Goal: Task Accomplishment & Management: Complete application form

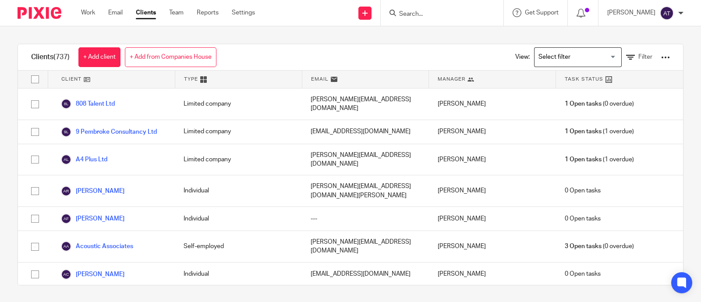
click at [345, 15] on input "Search" at bounding box center [437, 15] width 79 height 8
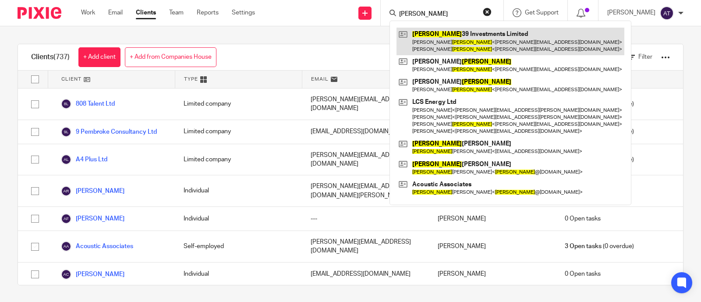
type input "stephens"
click at [345, 45] on link at bounding box center [511, 41] width 228 height 27
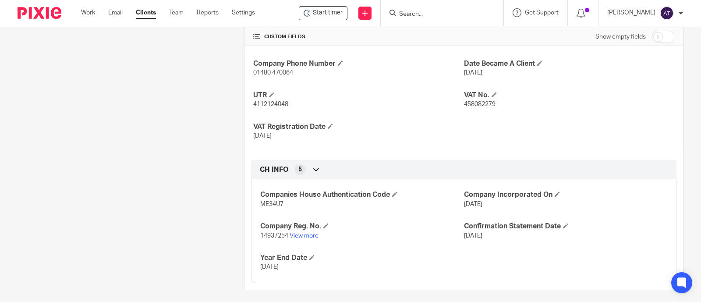
scroll to position [327, 0]
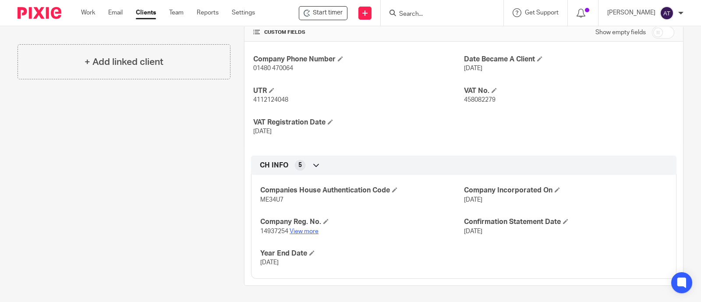
click at [302, 229] on link "View more" at bounding box center [304, 231] width 29 height 6
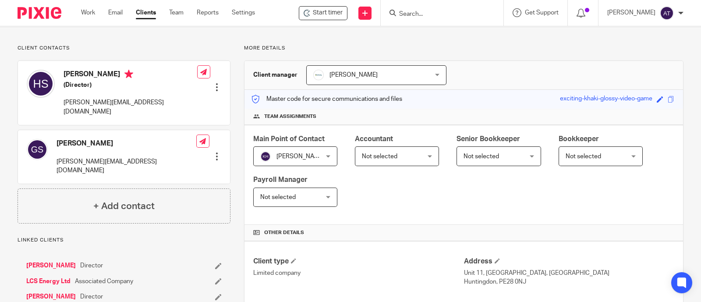
scroll to position [0, 0]
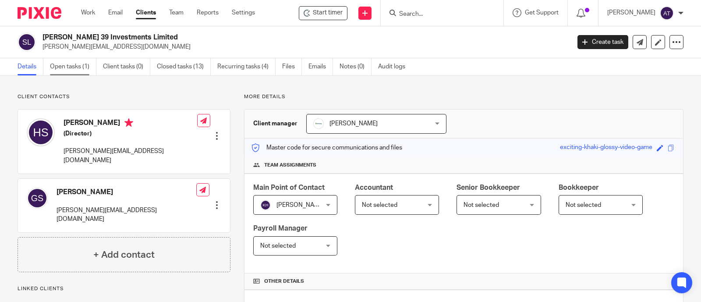
click at [62, 68] on link "Open tasks (1)" at bounding box center [73, 66] width 46 height 17
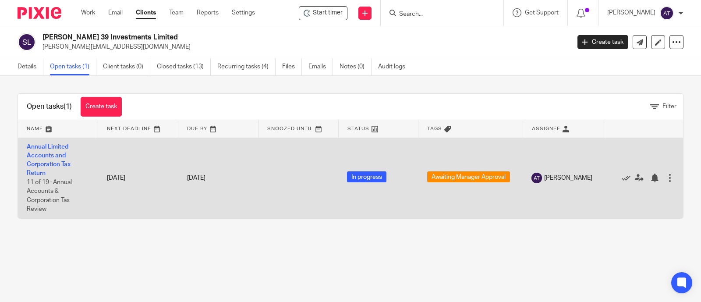
click at [53, 159] on td "Annual Limited Accounts and Corporation Tax Return 11 of 19 · Annual Accounts &…" at bounding box center [58, 178] width 80 height 81
click at [51, 163] on link "Annual Limited Accounts and Corporation Tax Return" at bounding box center [49, 160] width 44 height 33
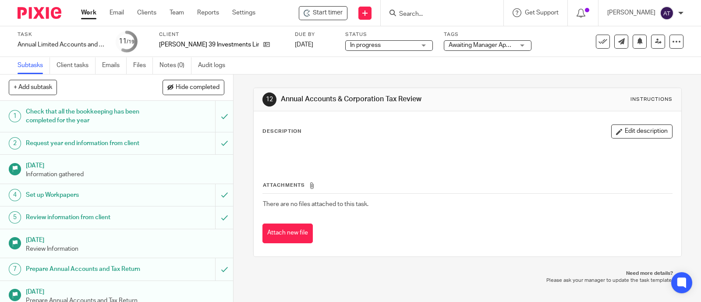
click at [463, 46] on span "Awaiting Manager Approval" at bounding box center [486, 45] width 74 height 6
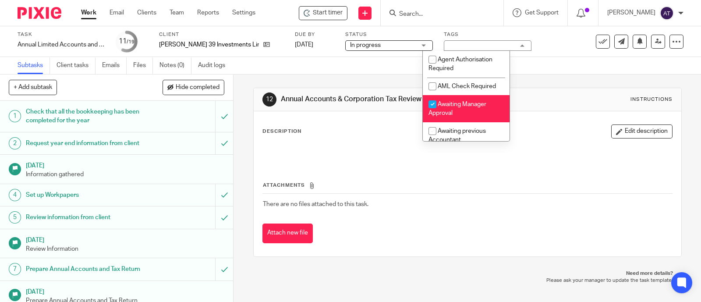
click at [458, 111] on li "Awaiting Manager Approval" at bounding box center [466, 108] width 87 height 27
checkbox input "false"
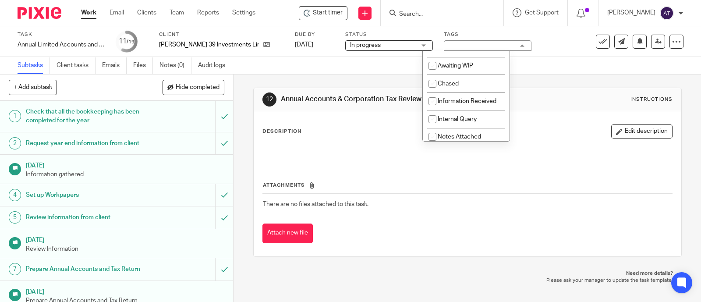
scroll to position [109, 0]
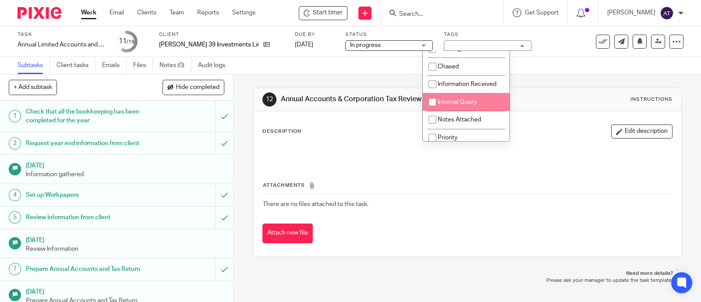
click at [476, 105] on span "Internal Query" at bounding box center [457, 102] width 39 height 6
checkbox input "true"
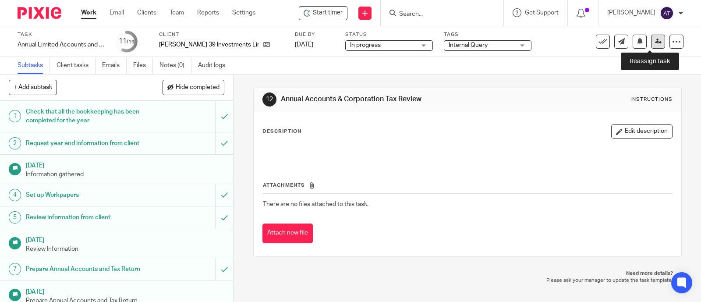
click at [655, 39] on icon at bounding box center [658, 41] width 7 height 7
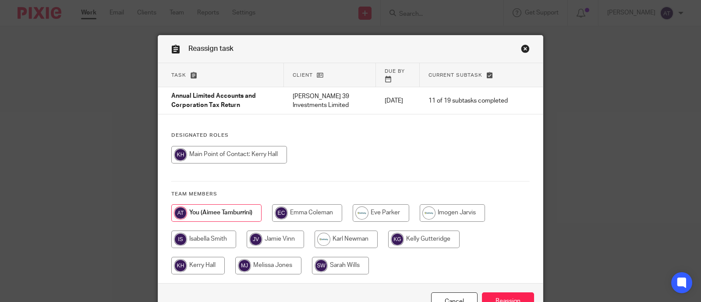
click at [233, 150] on input "radio" at bounding box center [229, 155] width 116 height 18
radio input "true"
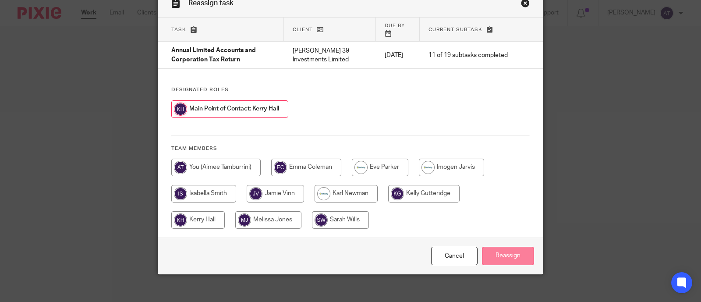
click at [511, 251] on input "Reassign" at bounding box center [508, 256] width 52 height 19
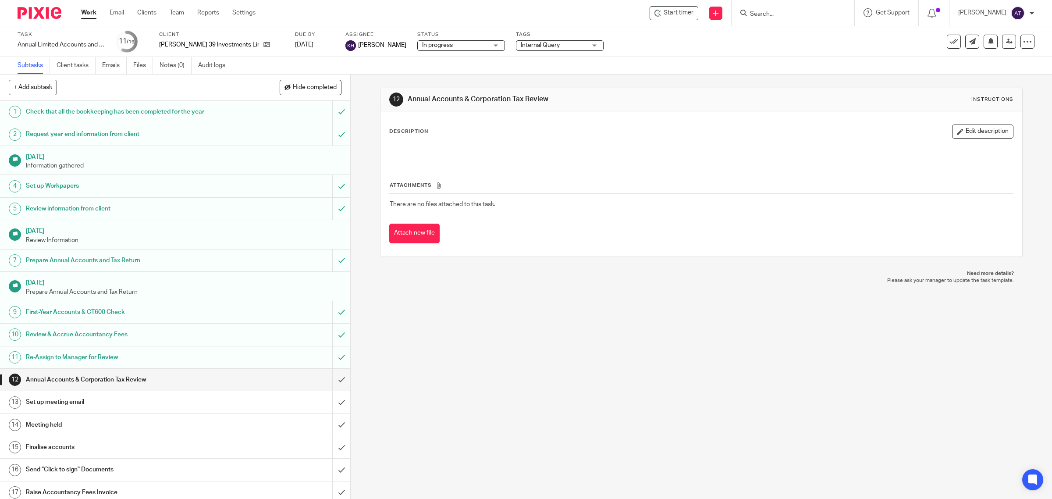
click at [89, 17] on link "Work" at bounding box center [88, 12] width 15 height 9
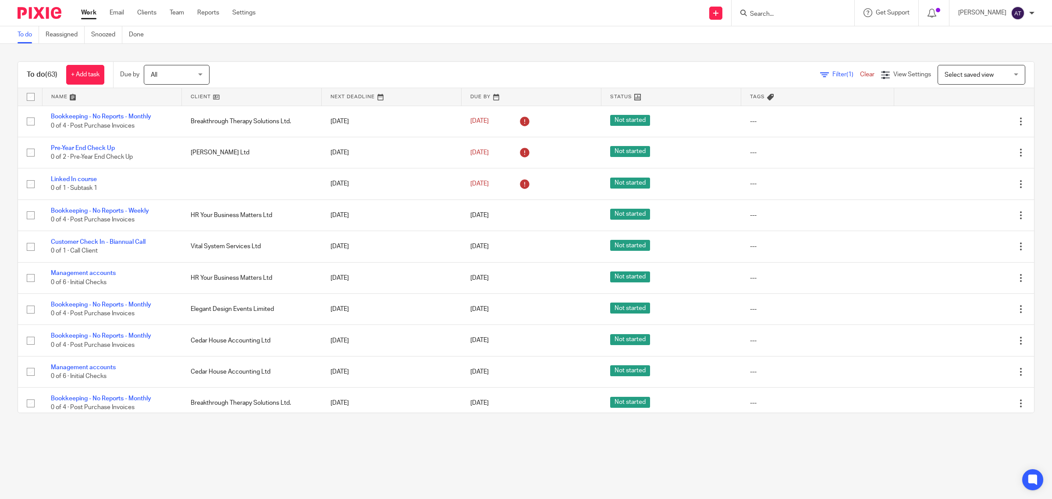
click at [820, 74] on link "Filter (1)" at bounding box center [840, 74] width 40 height 6
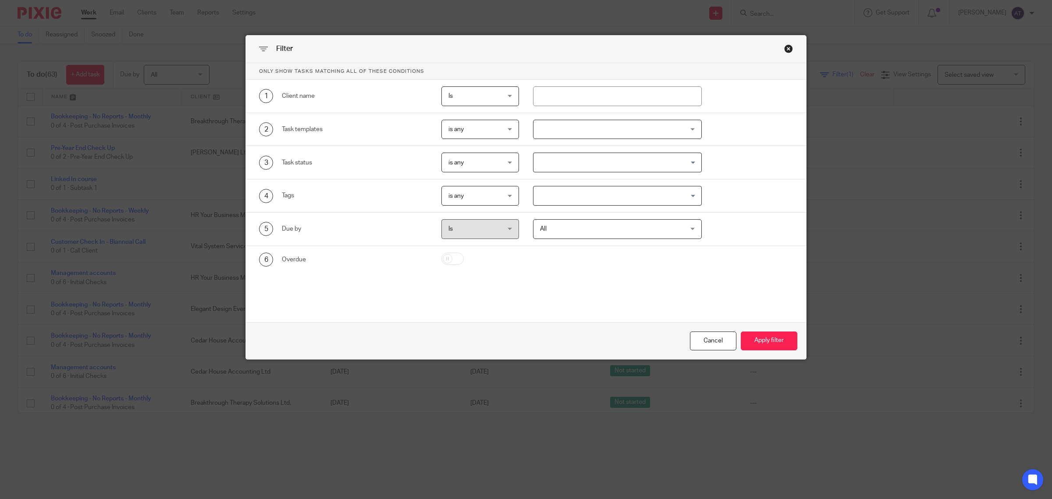
click at [592, 196] on input "Search for option" at bounding box center [615, 195] width 162 height 15
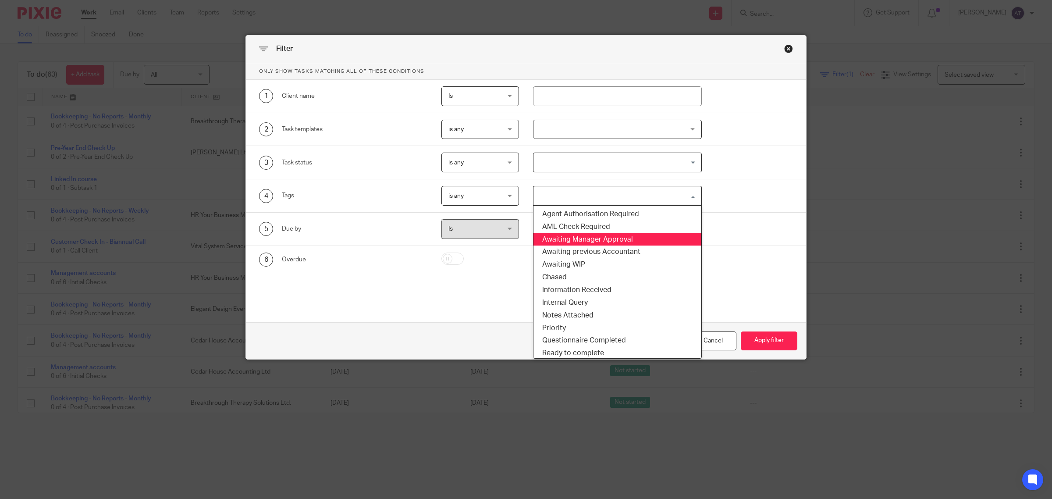
click at [594, 240] on li "Awaiting Manager Approval" at bounding box center [618, 239] width 168 height 13
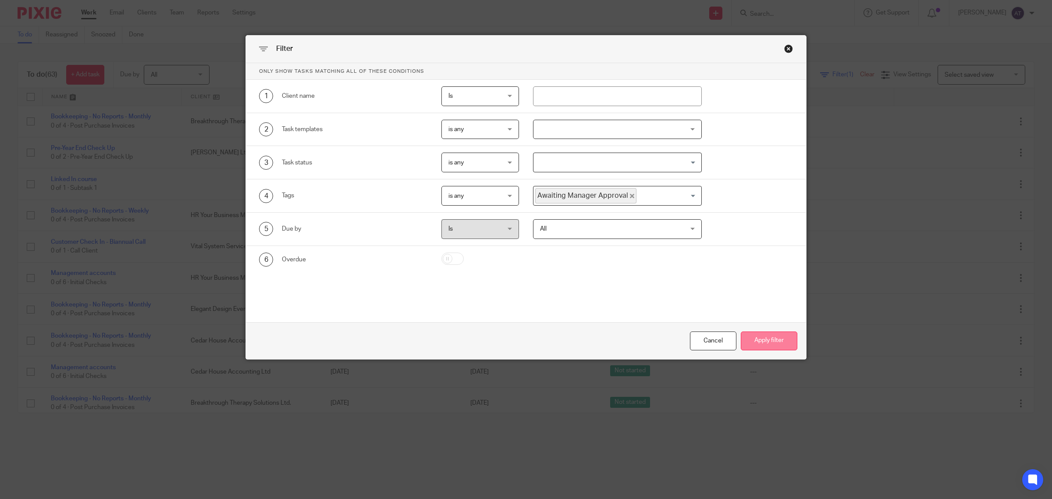
click at [764, 338] on button "Apply filter" at bounding box center [769, 340] width 57 height 19
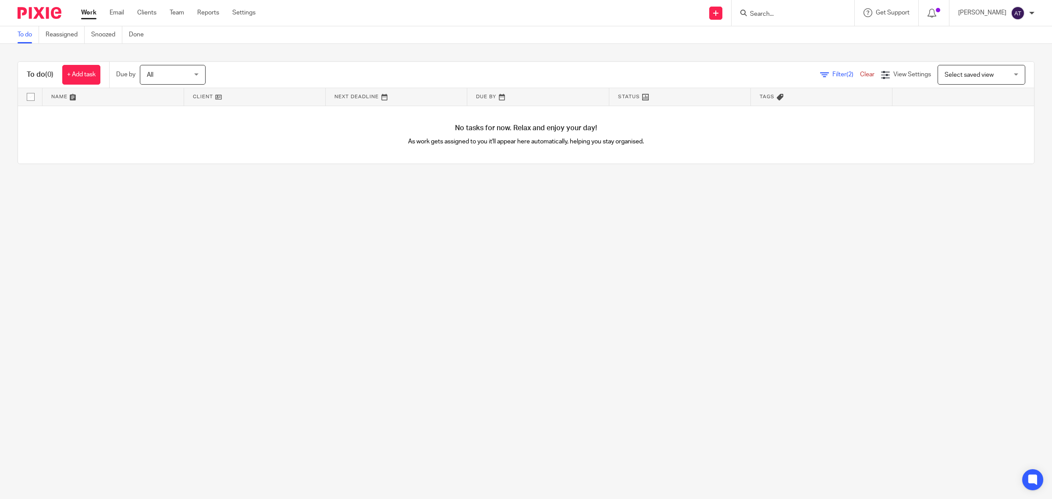
click at [88, 10] on link "Work" at bounding box center [88, 12] width 15 height 9
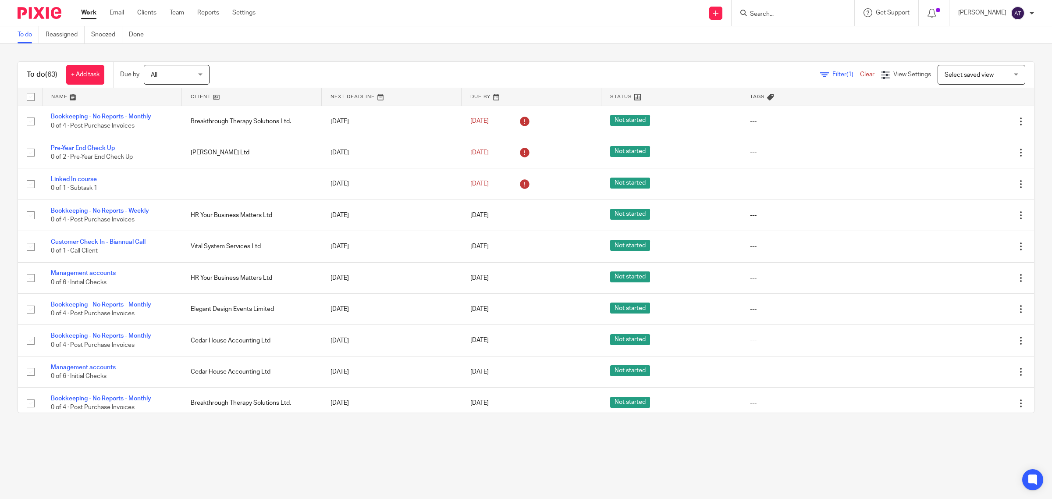
click at [774, 11] on input "Search" at bounding box center [788, 15] width 79 height 8
type input "rnk"
click at [785, 36] on link at bounding box center [825, 38] width 156 height 20
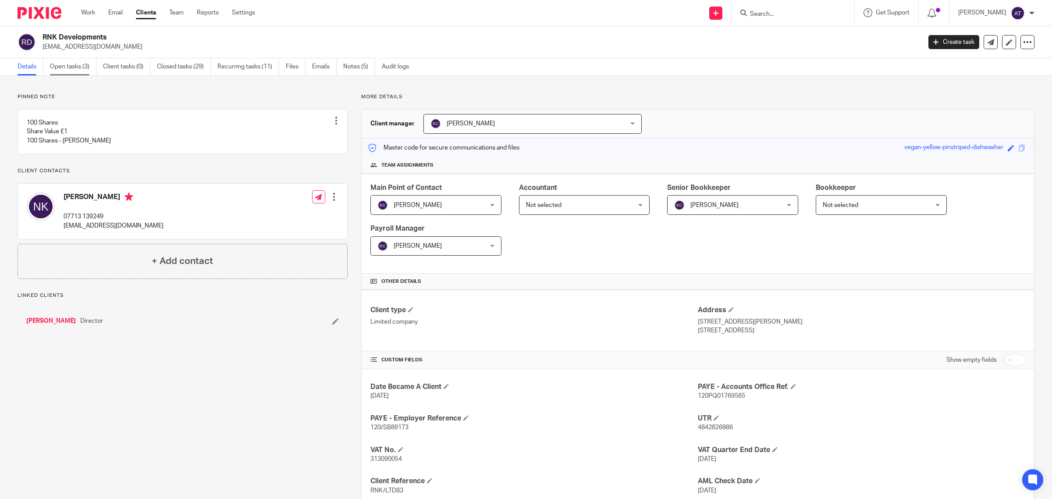
click at [69, 68] on link "Open tasks (3)" at bounding box center [73, 66] width 46 height 17
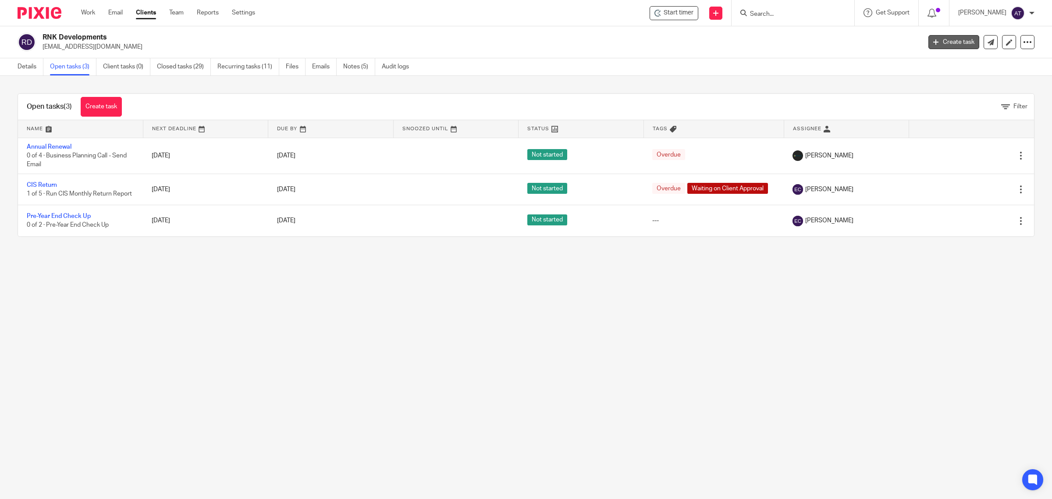
click at [935, 39] on link "Create task" at bounding box center [954, 42] width 51 height 14
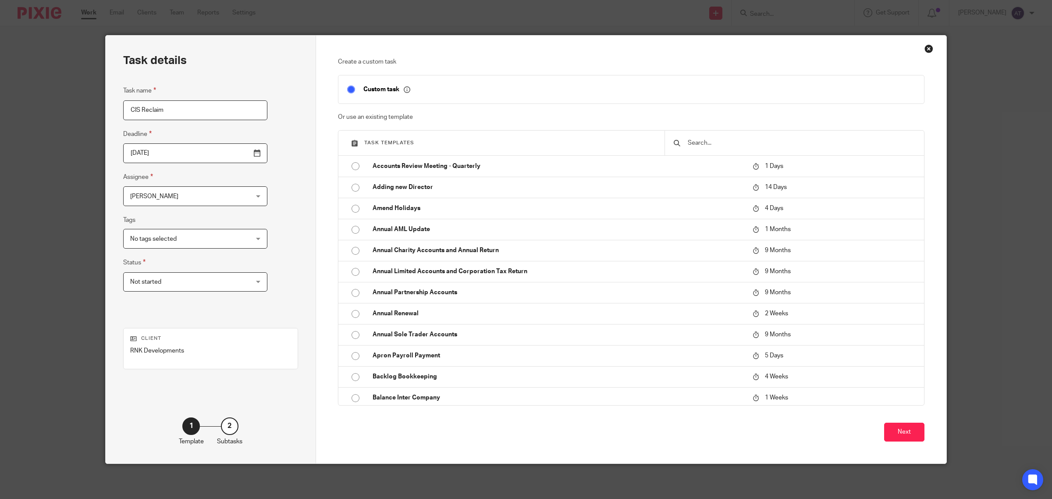
type input "CIS Reclaim"
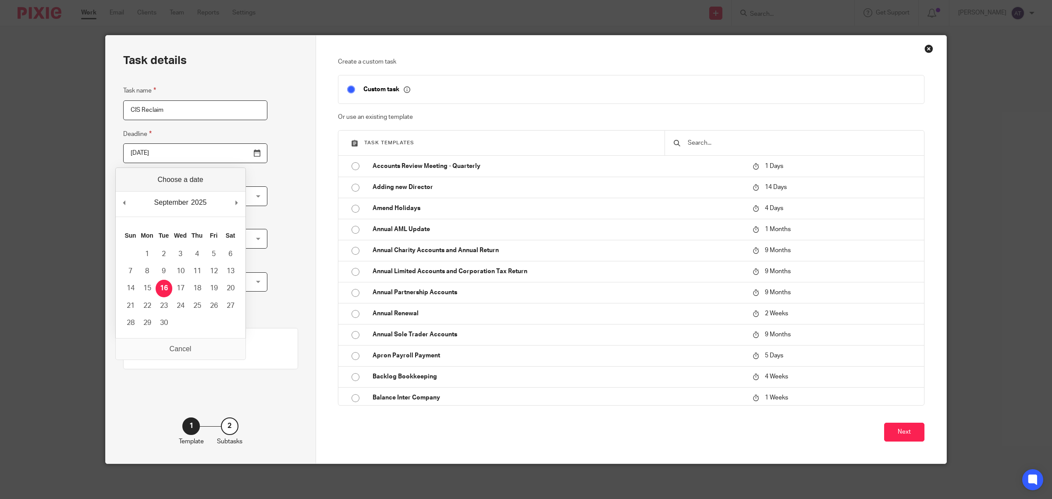
click at [178, 158] on input "[DATE]" at bounding box center [195, 153] width 144 height 20
type input "2025-09-25"
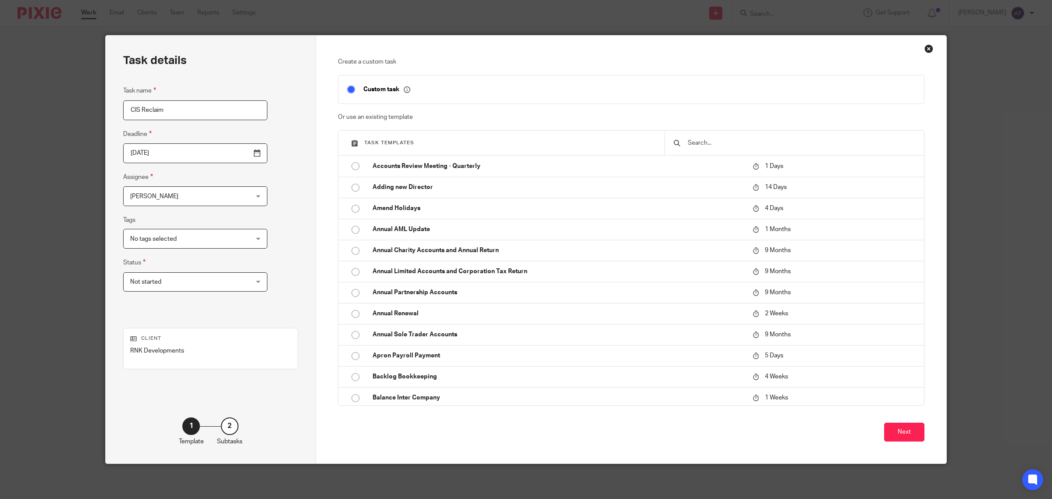
click at [181, 206] on div "Aimee Tamburrini Aimee Tamburrini" at bounding box center [195, 196] width 144 height 20
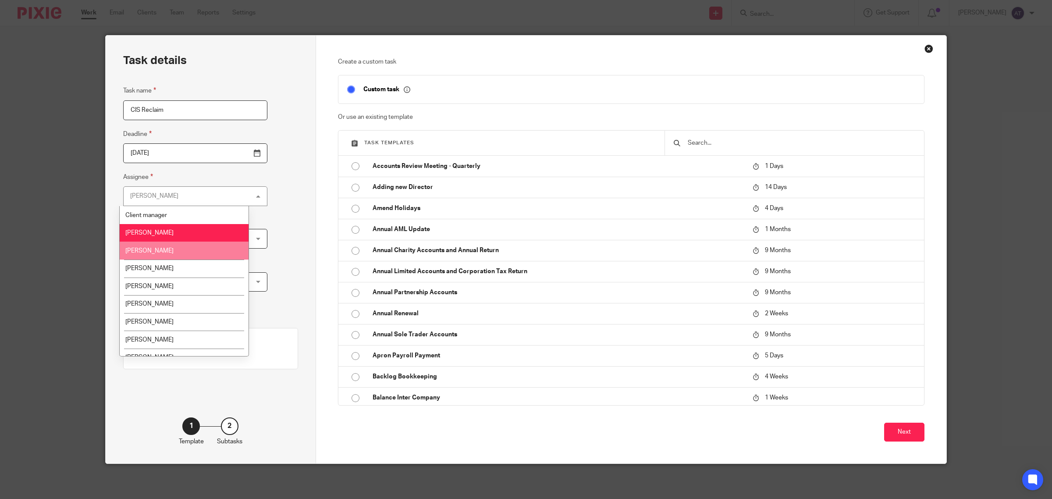
click at [173, 248] on li "[PERSON_NAME]" at bounding box center [184, 251] width 129 height 18
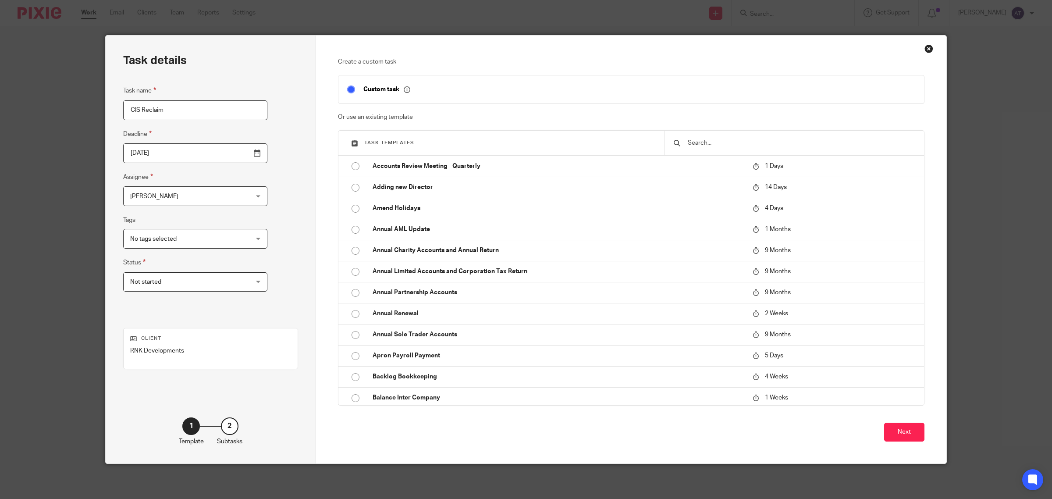
click at [266, 281] on div "Task details Task name CIS Reclaim Deadline 2025-09-25 Assignee Emma Coleman Em…" at bounding box center [211, 250] width 210 height 428
click at [702, 139] on input "text" at bounding box center [801, 143] width 228 height 10
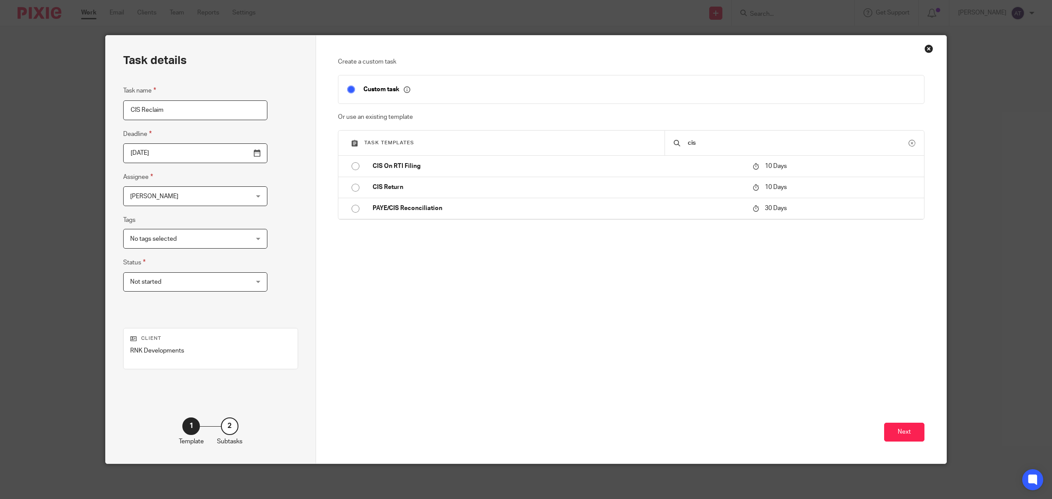
type input "cis"
drag, startPoint x: 716, startPoint y: 149, endPoint x: 560, endPoint y: 143, distance: 155.7
click at [560, 143] on div "Task templates cis" at bounding box center [631, 143] width 586 height 25
click at [707, 140] on input "cis" at bounding box center [798, 143] width 222 height 10
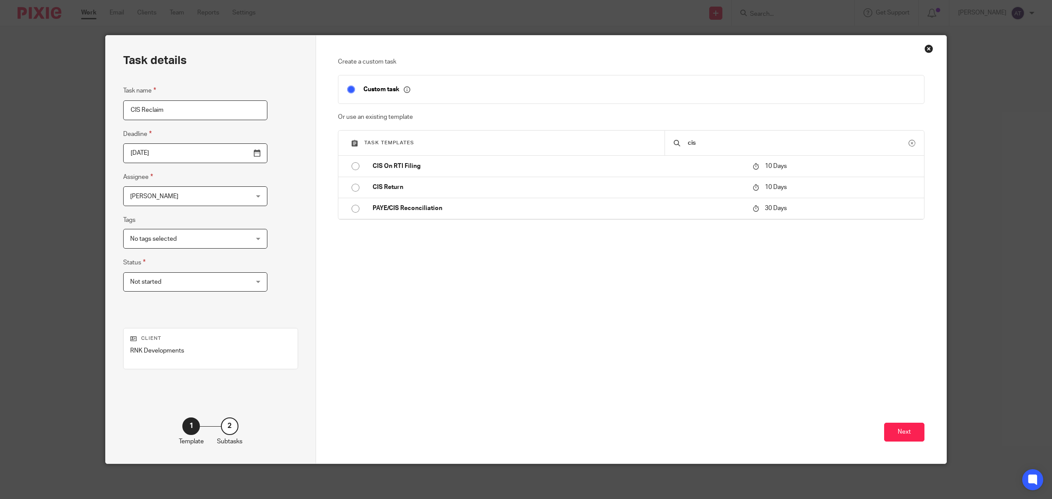
click at [909, 143] on button at bounding box center [912, 143] width 7 height 7
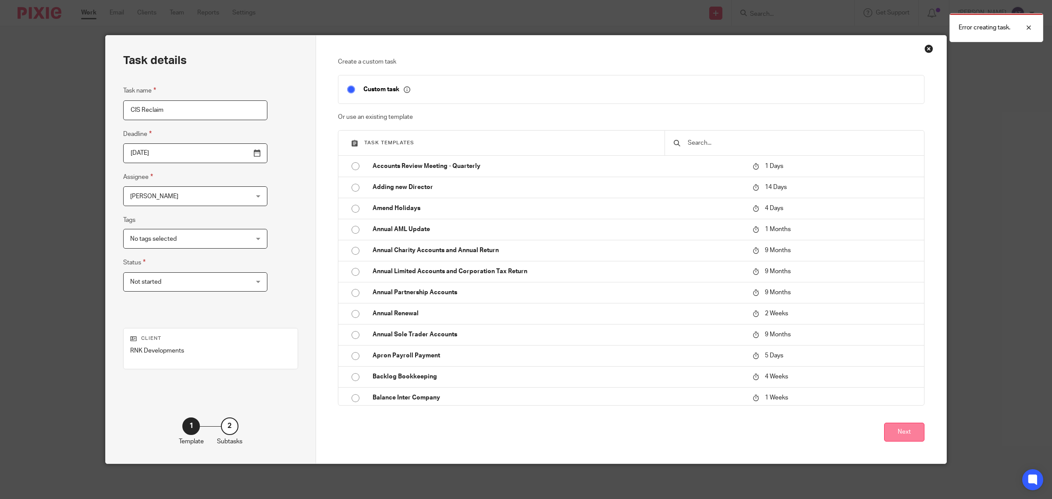
click at [902, 425] on button "Next" at bounding box center [904, 432] width 40 height 19
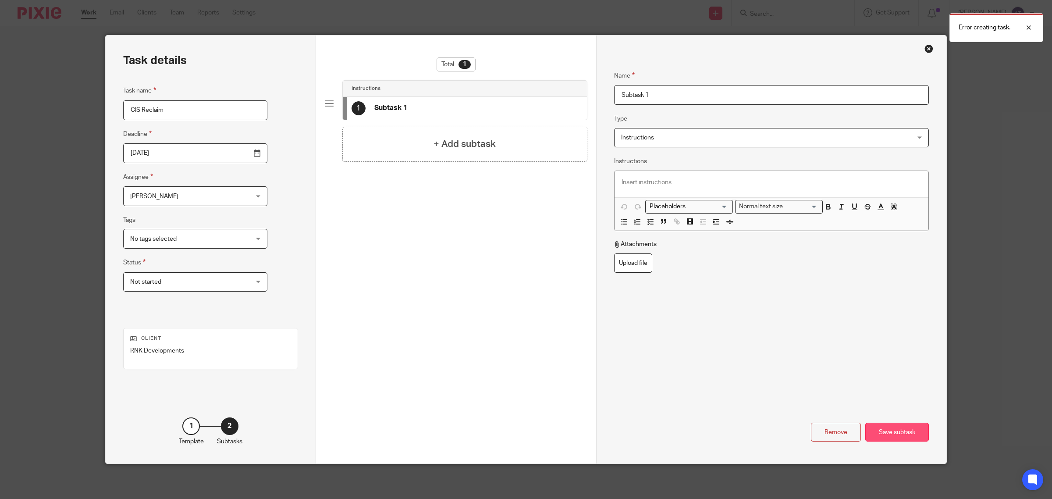
click at [899, 435] on div "Save subtask" at bounding box center [897, 432] width 64 height 19
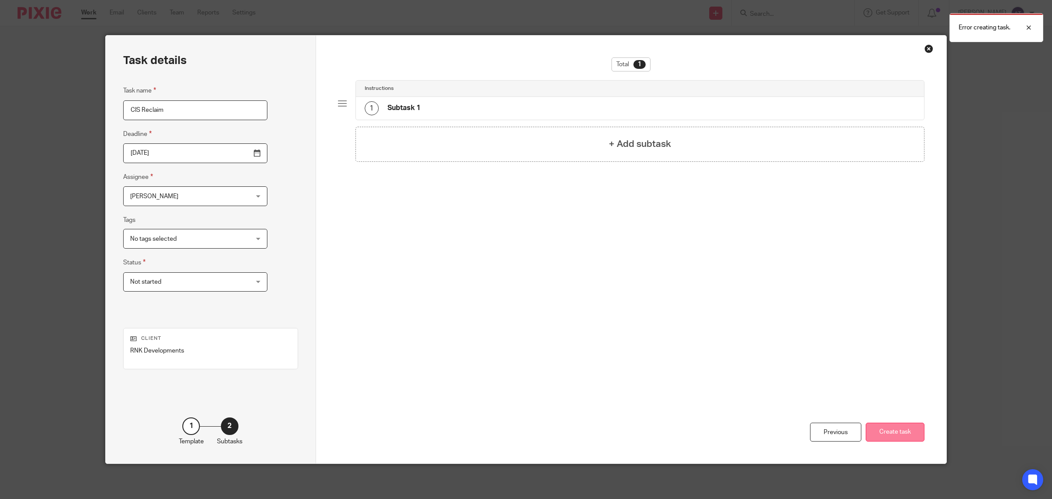
click at [883, 432] on button "Create task" at bounding box center [895, 432] width 59 height 19
